Goal: Information Seeking & Learning: Learn about a topic

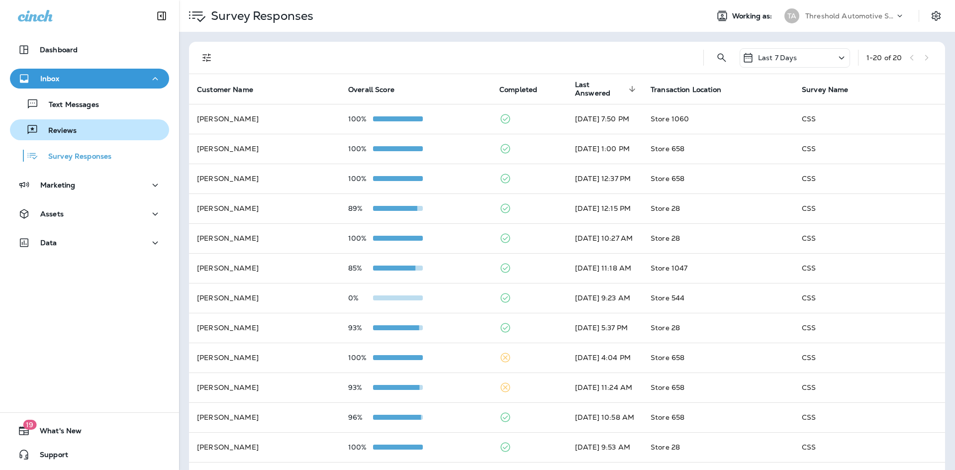
click at [46, 129] on p "Reviews" at bounding box center [57, 130] width 38 height 9
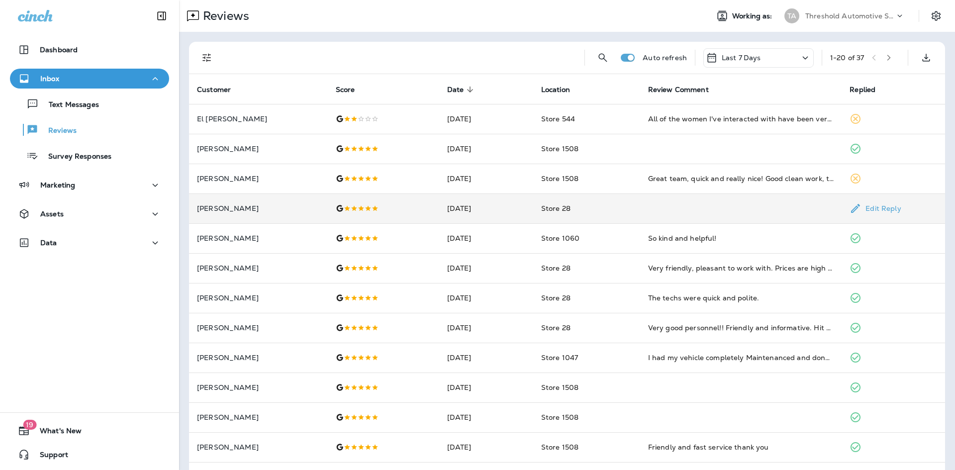
click at [218, 208] on p "[PERSON_NAME]" at bounding box center [258, 208] width 123 height 8
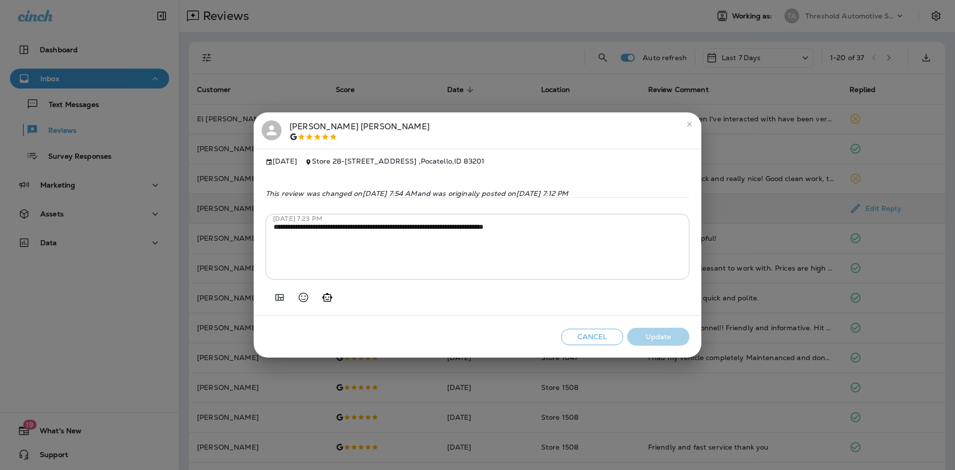
click at [287, 120] on div "[PERSON_NAME]" at bounding box center [478, 130] width 432 height 21
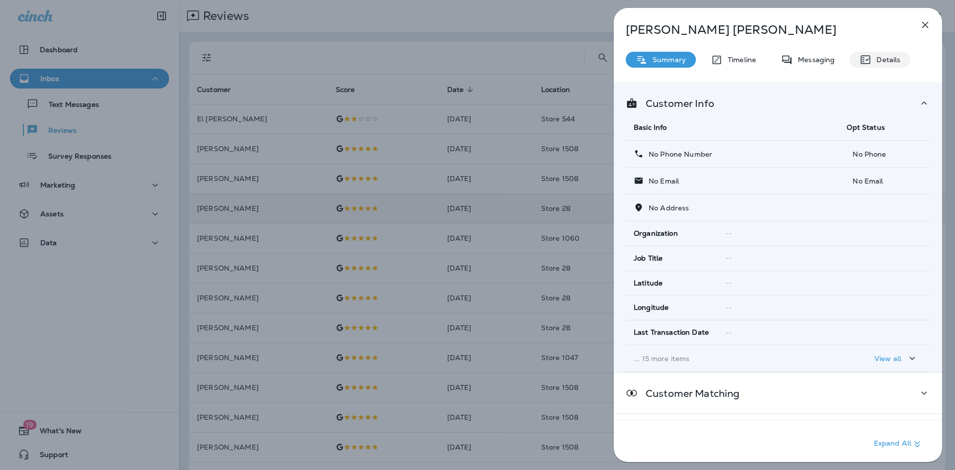
click at [880, 60] on p "Details" at bounding box center [885, 60] width 29 height 8
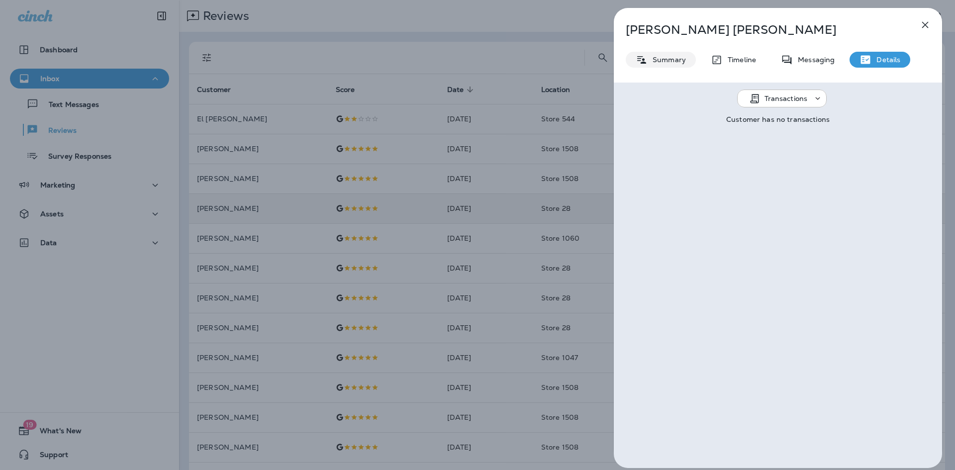
click at [672, 56] on p "Summary" at bounding box center [666, 60] width 38 height 8
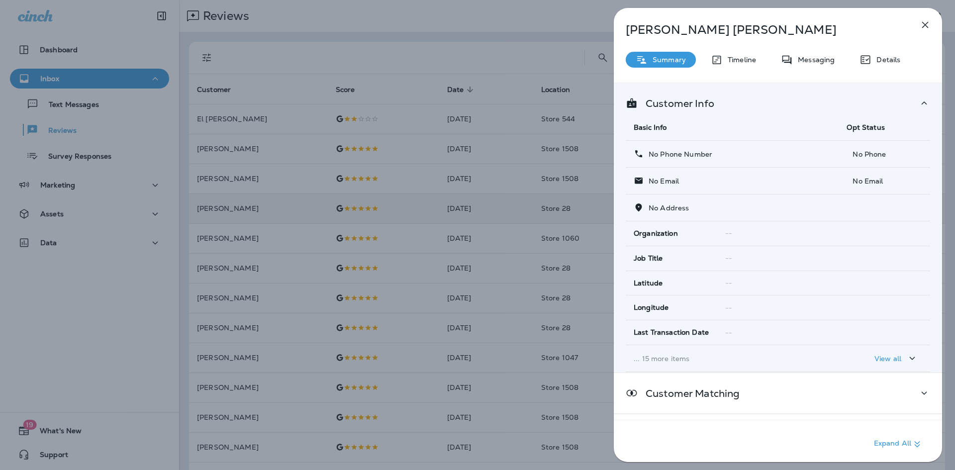
click at [927, 28] on icon "button" at bounding box center [925, 25] width 6 height 6
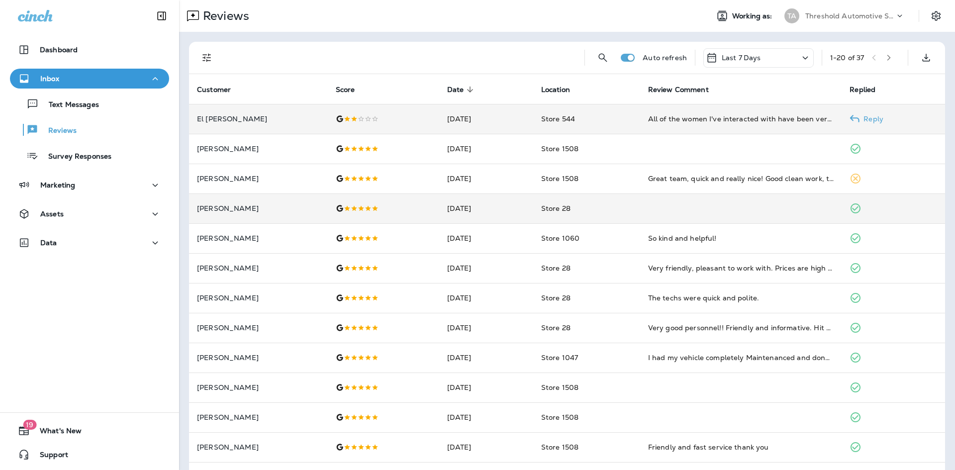
click at [235, 120] on p "El [PERSON_NAME]" at bounding box center [258, 119] width 123 height 8
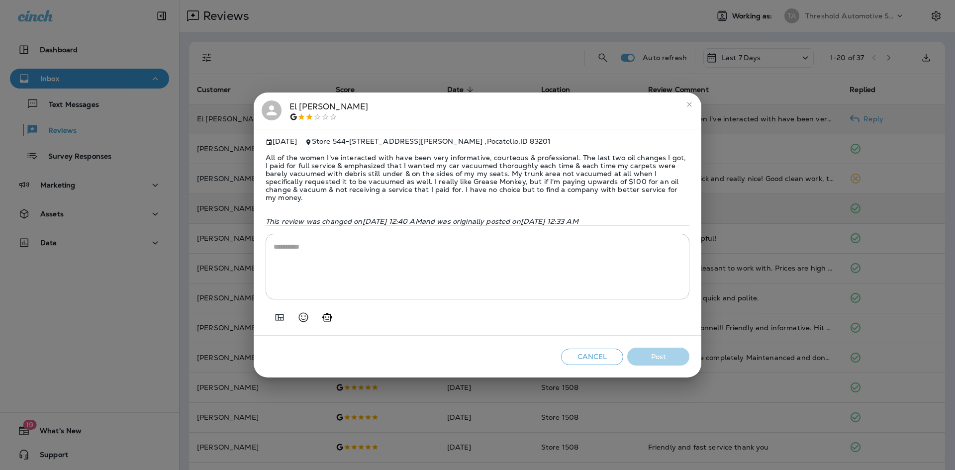
click at [292, 104] on div "El [PERSON_NAME]" at bounding box center [328, 110] width 79 height 21
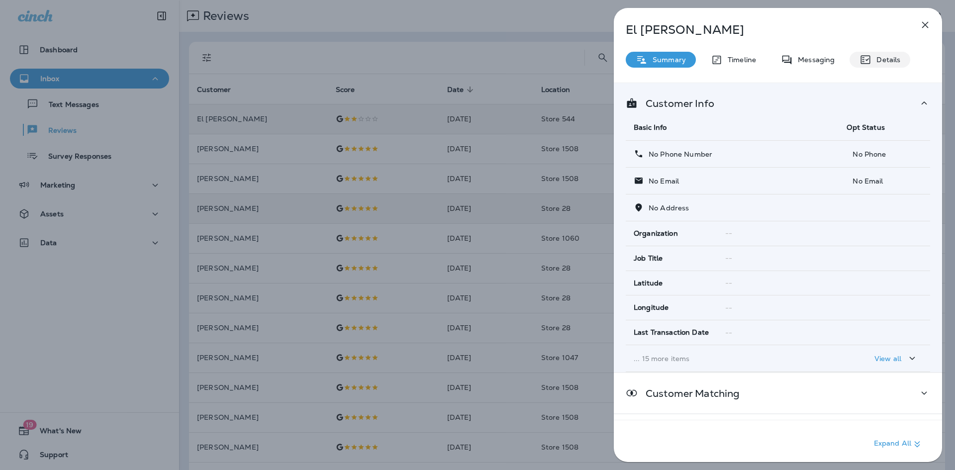
click at [896, 59] on p "Details" at bounding box center [885, 60] width 29 height 8
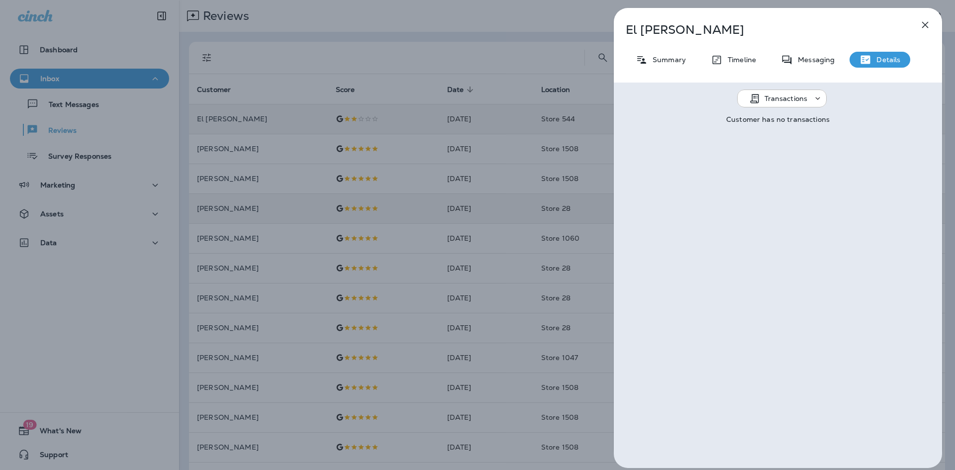
click at [921, 26] on icon "button" at bounding box center [925, 25] width 12 height 12
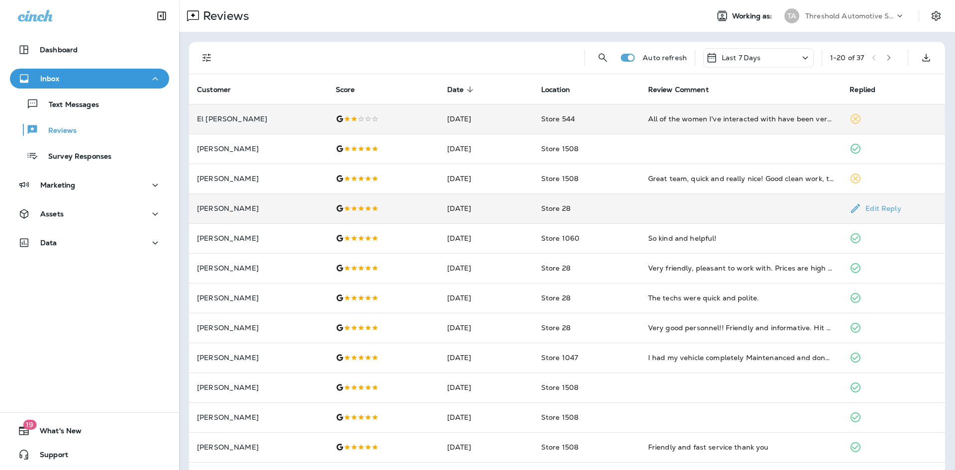
click at [217, 207] on p "[PERSON_NAME]" at bounding box center [258, 208] width 123 height 8
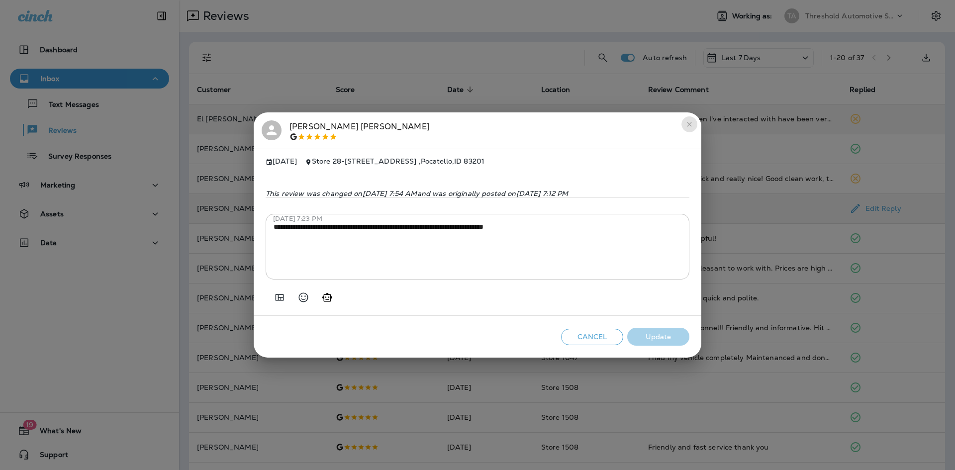
click at [690, 120] on icon "close" at bounding box center [689, 124] width 8 height 8
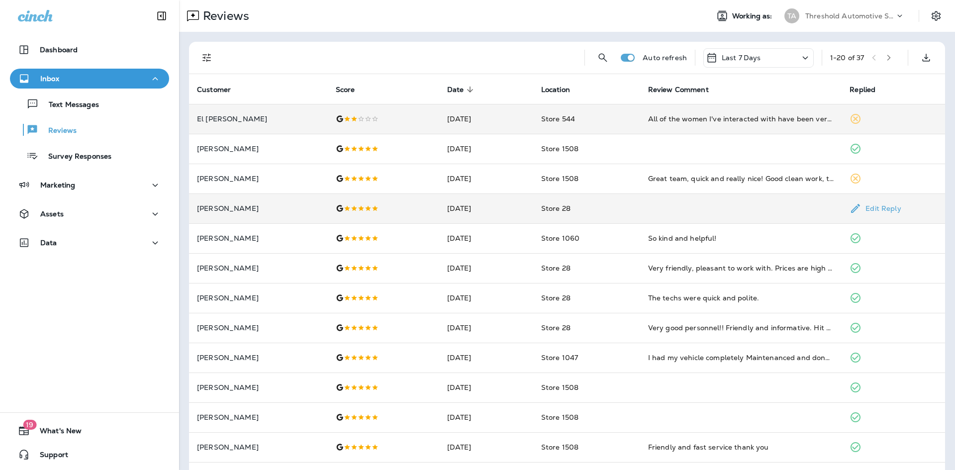
click at [214, 212] on p "[PERSON_NAME]" at bounding box center [258, 208] width 123 height 8
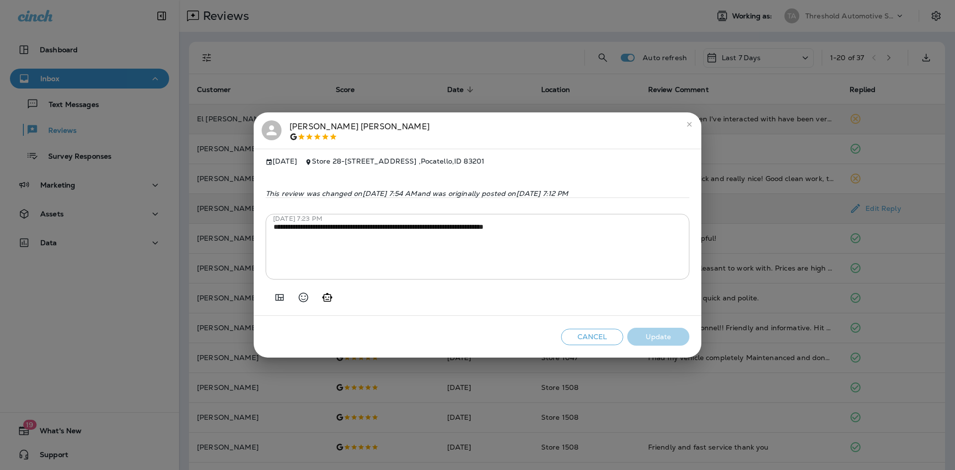
click at [687, 120] on icon "close" at bounding box center [689, 124] width 8 height 8
